Goal: Information Seeking & Learning: Learn about a topic

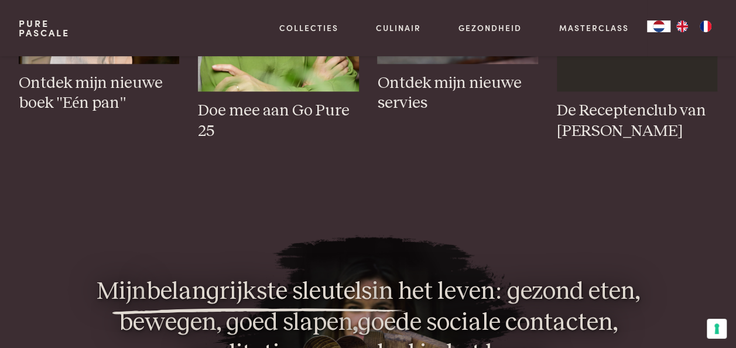
scroll to position [585, 0]
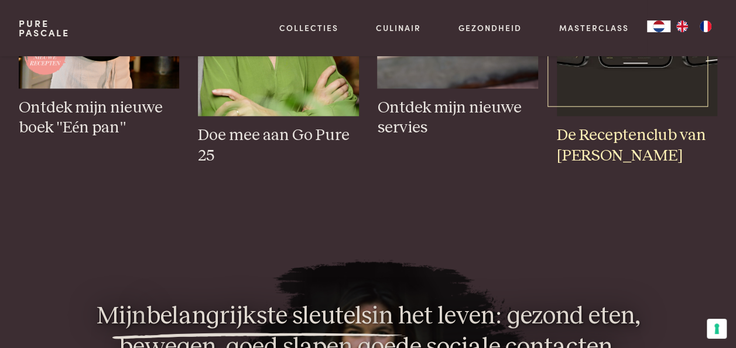
click at [570, 146] on h3 "De Receptenclub van Pascale" at bounding box center [637, 145] width 160 height 40
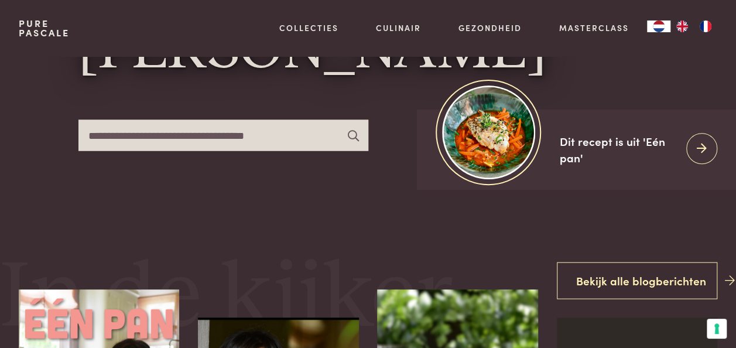
scroll to position [0, 0]
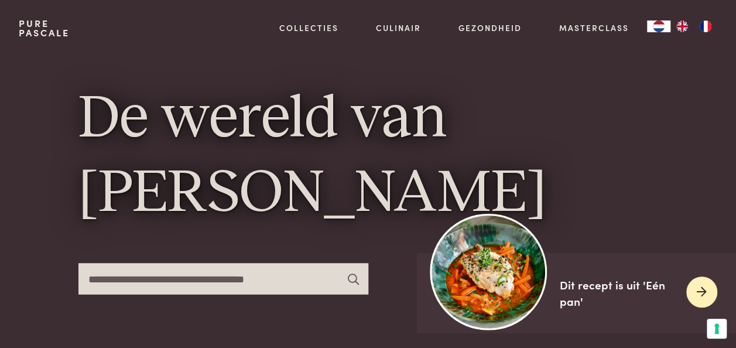
click at [571, 282] on div "Dit recept is uit 'Eén pan'" at bounding box center [618, 292] width 117 height 33
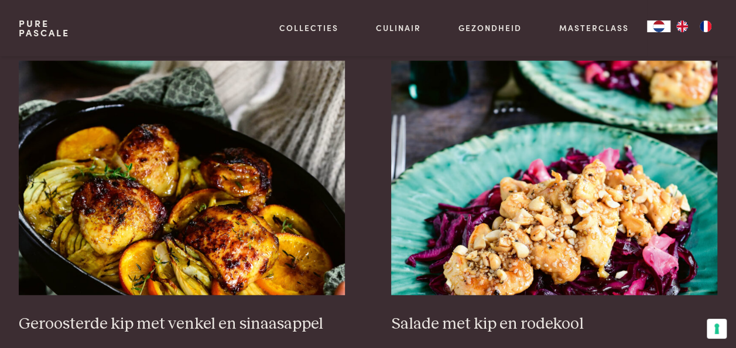
scroll to position [1347, 0]
